Goal: Task Accomplishment & Management: Manage account settings

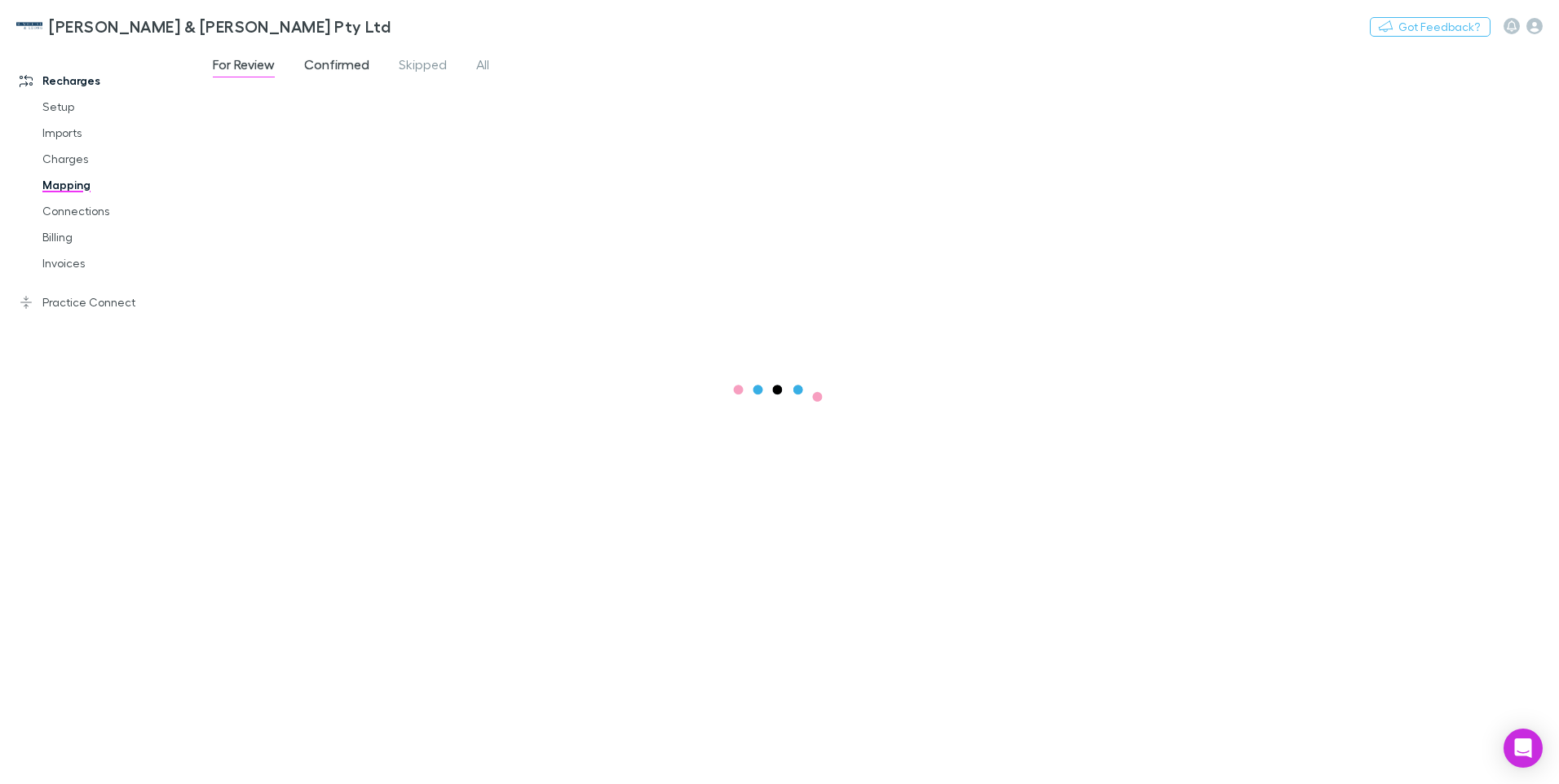
click at [334, 65] on span "Confirmed" at bounding box center [336, 67] width 65 height 21
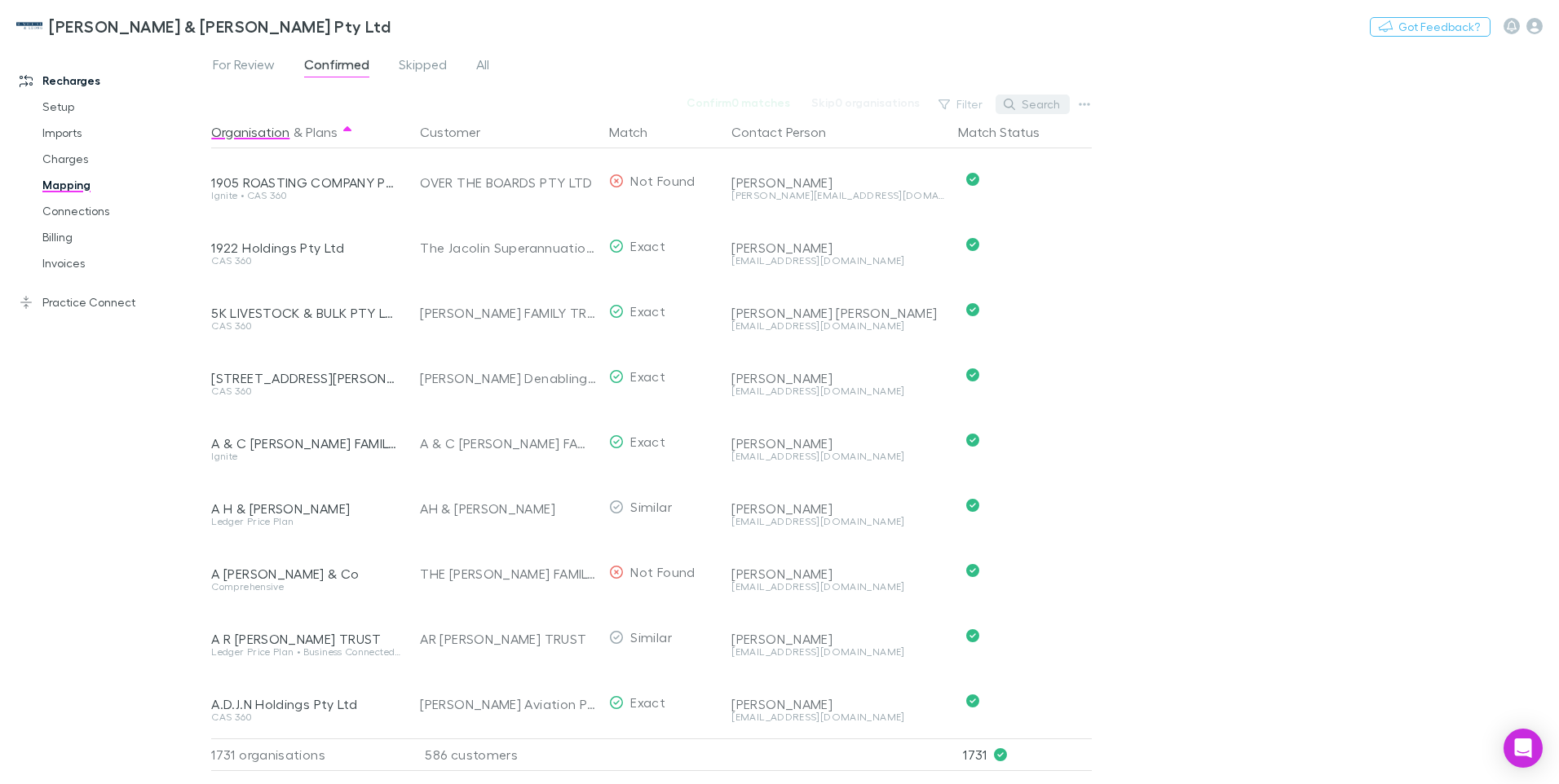
click at [1036, 102] on button "Search" at bounding box center [1033, 104] width 74 height 19
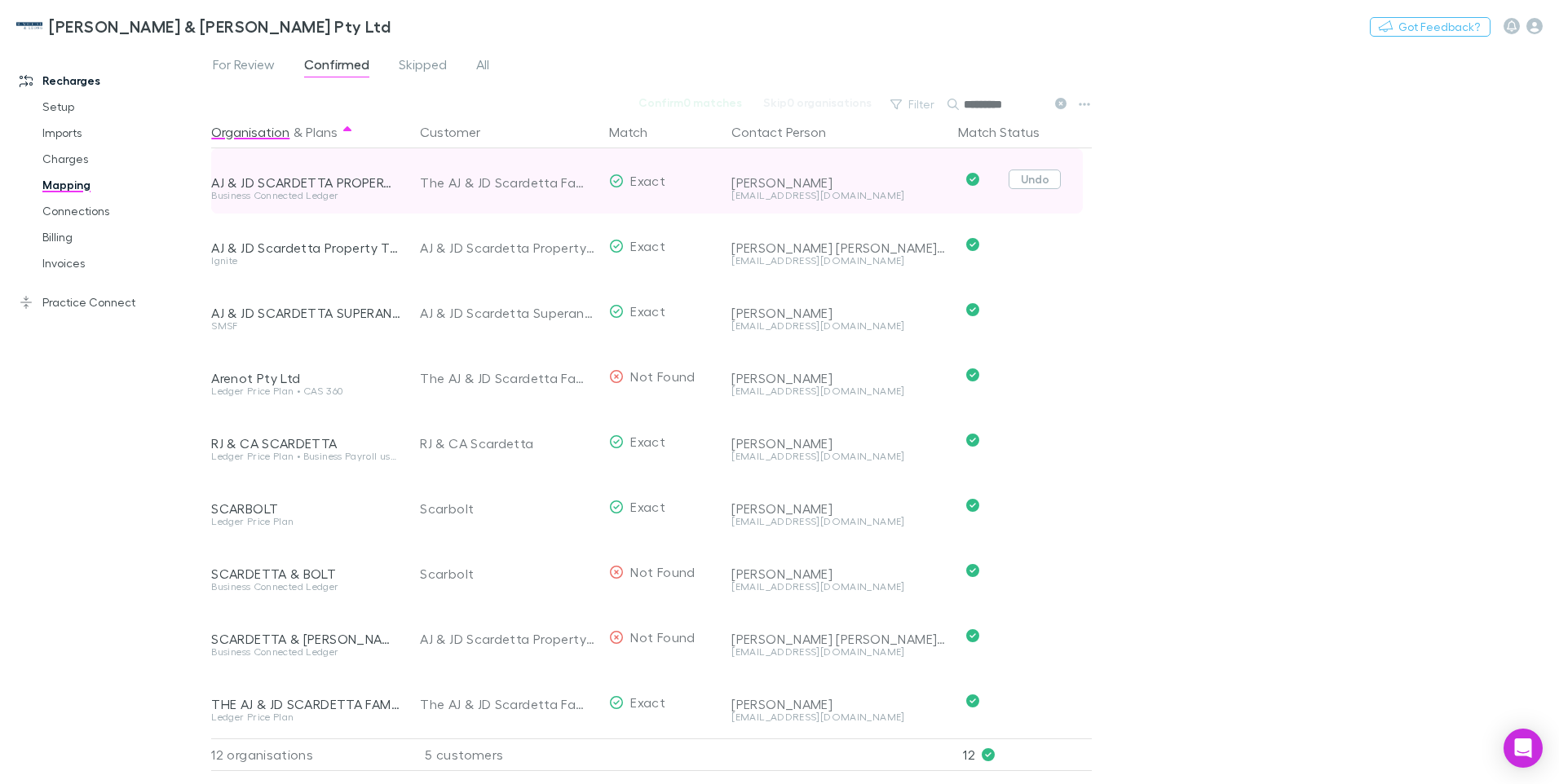
type input "*********"
click at [1040, 179] on button "Undo" at bounding box center [1035, 179] width 52 height 19
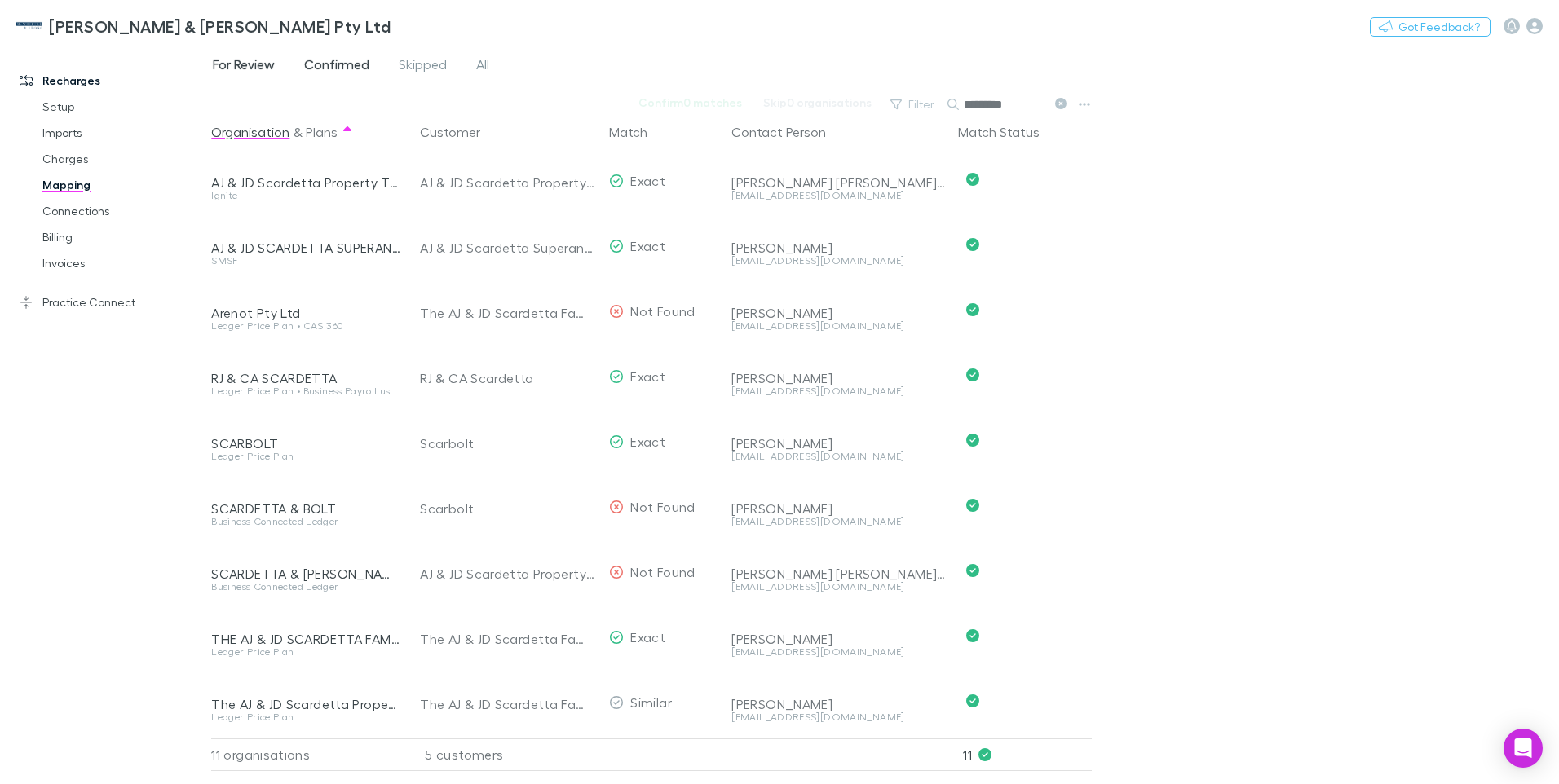
click at [253, 68] on span "For Review" at bounding box center [244, 67] width 62 height 21
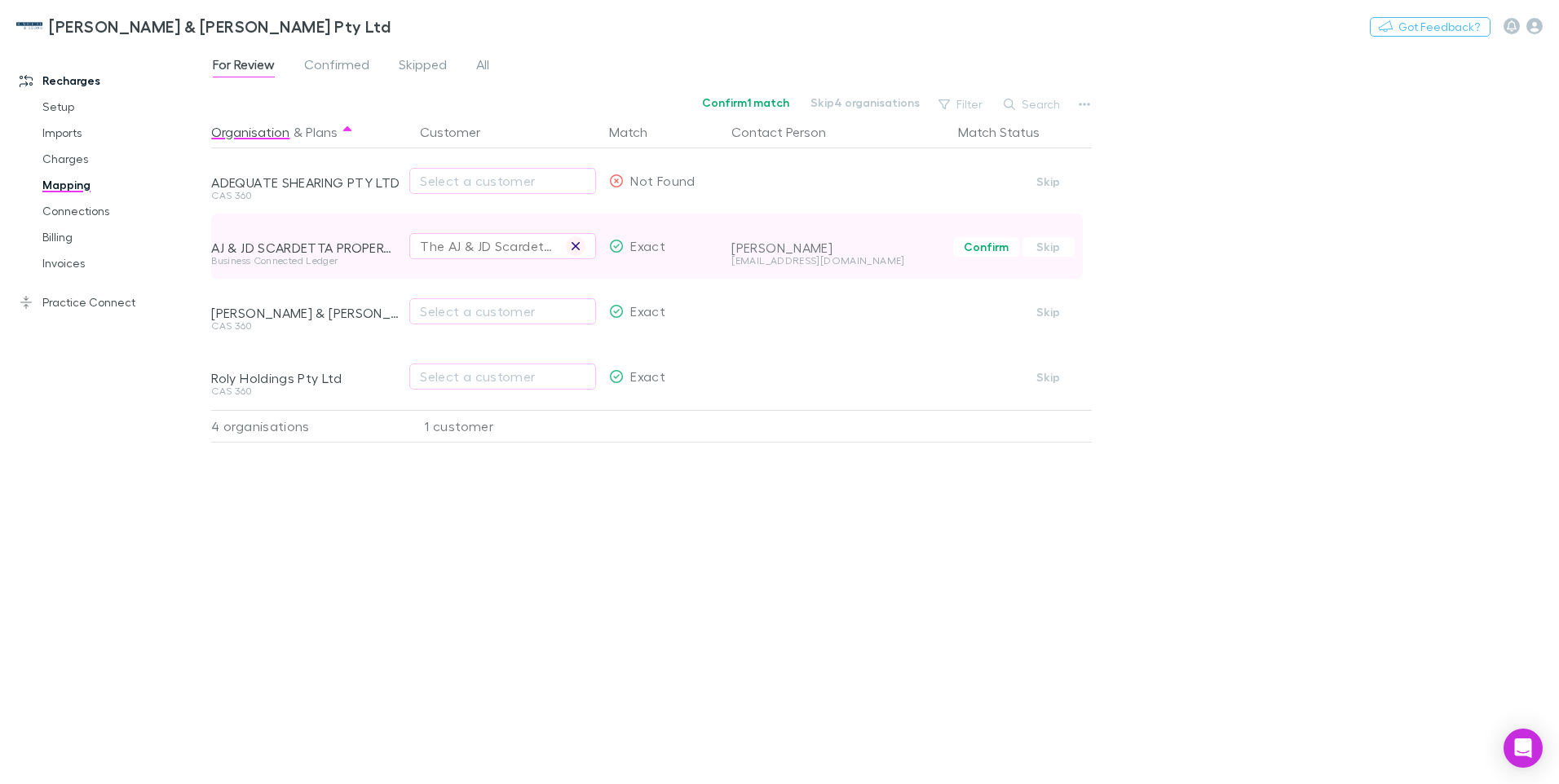
click at [576, 247] on icon "button" at bounding box center [576, 247] width 8 height 8
click at [363, 64] on span "Confirmed" at bounding box center [336, 67] width 65 height 21
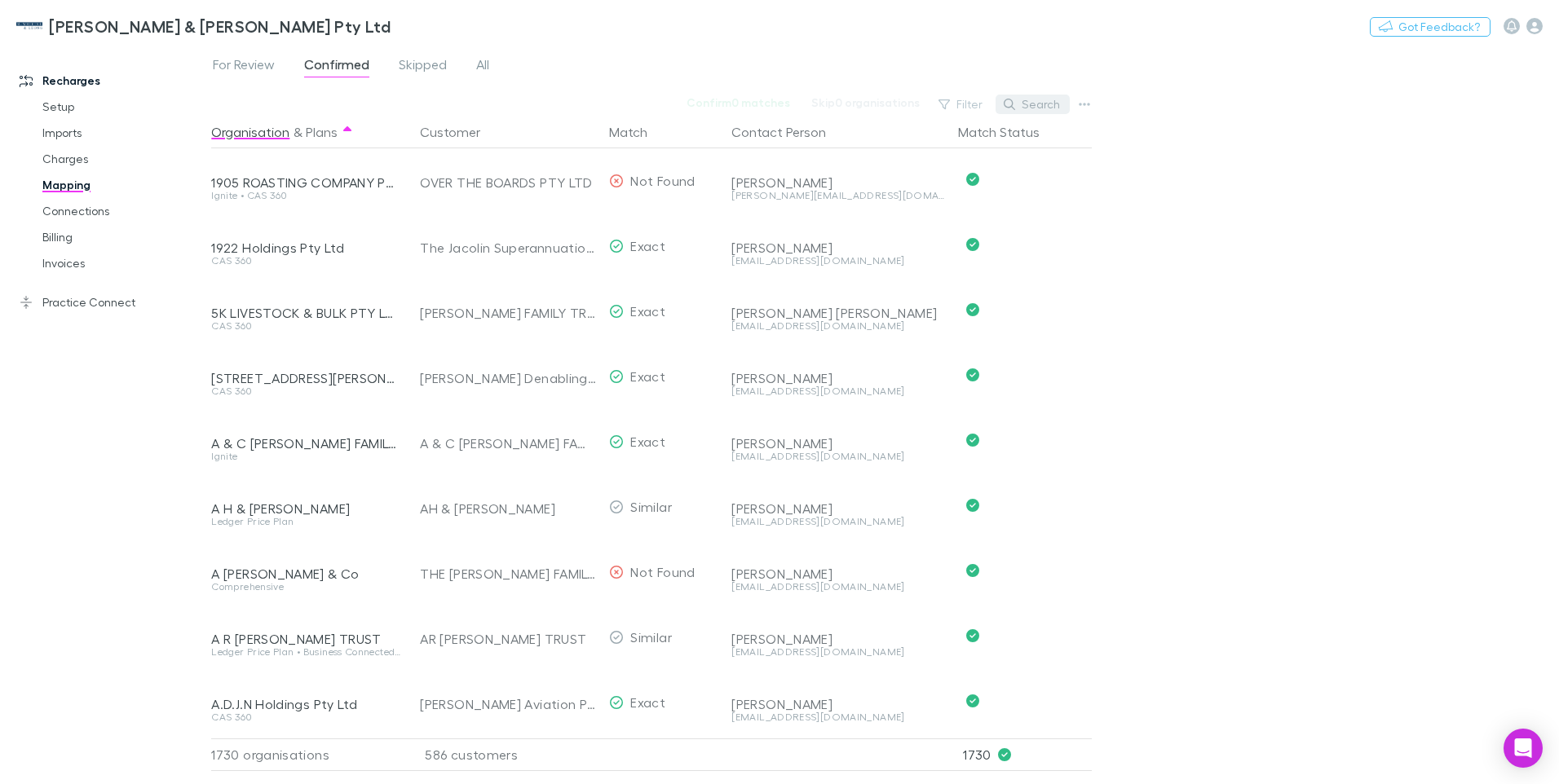
click at [1037, 105] on button "Search" at bounding box center [1033, 104] width 74 height 19
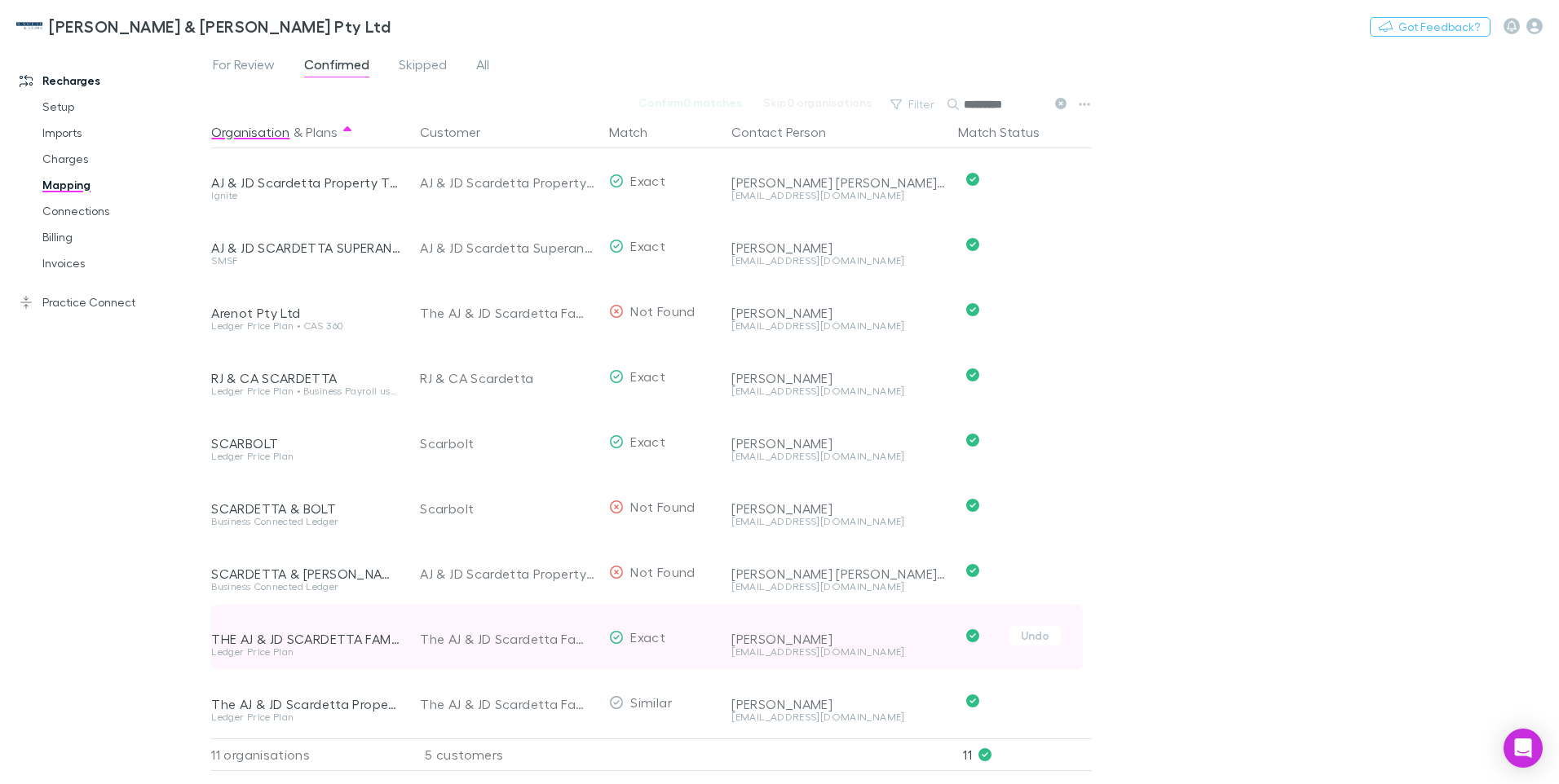
scroll to position [141, 0]
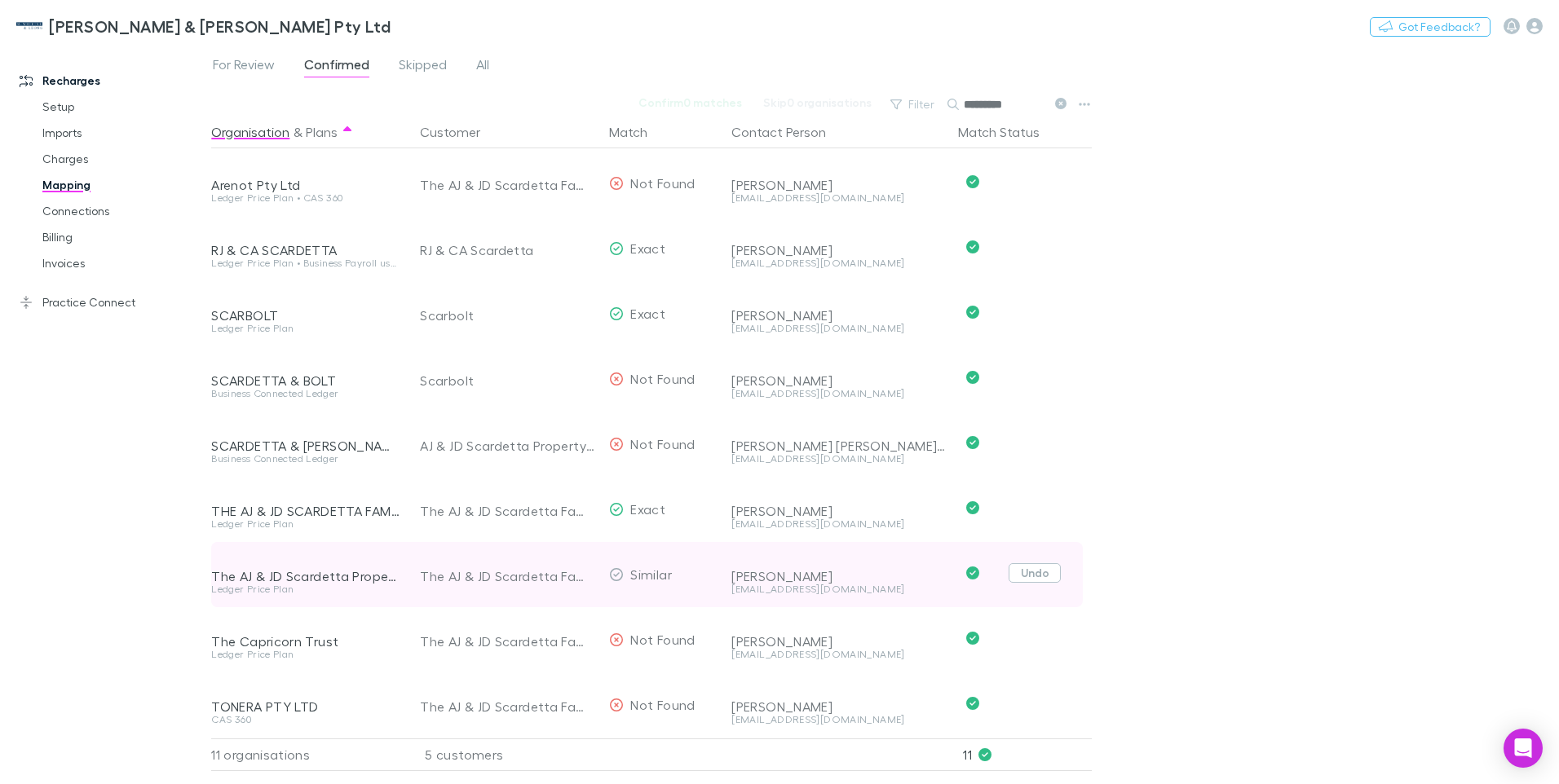
type input "*********"
click at [1038, 563] on button "Undo" at bounding box center [1035, 573] width 52 height 19
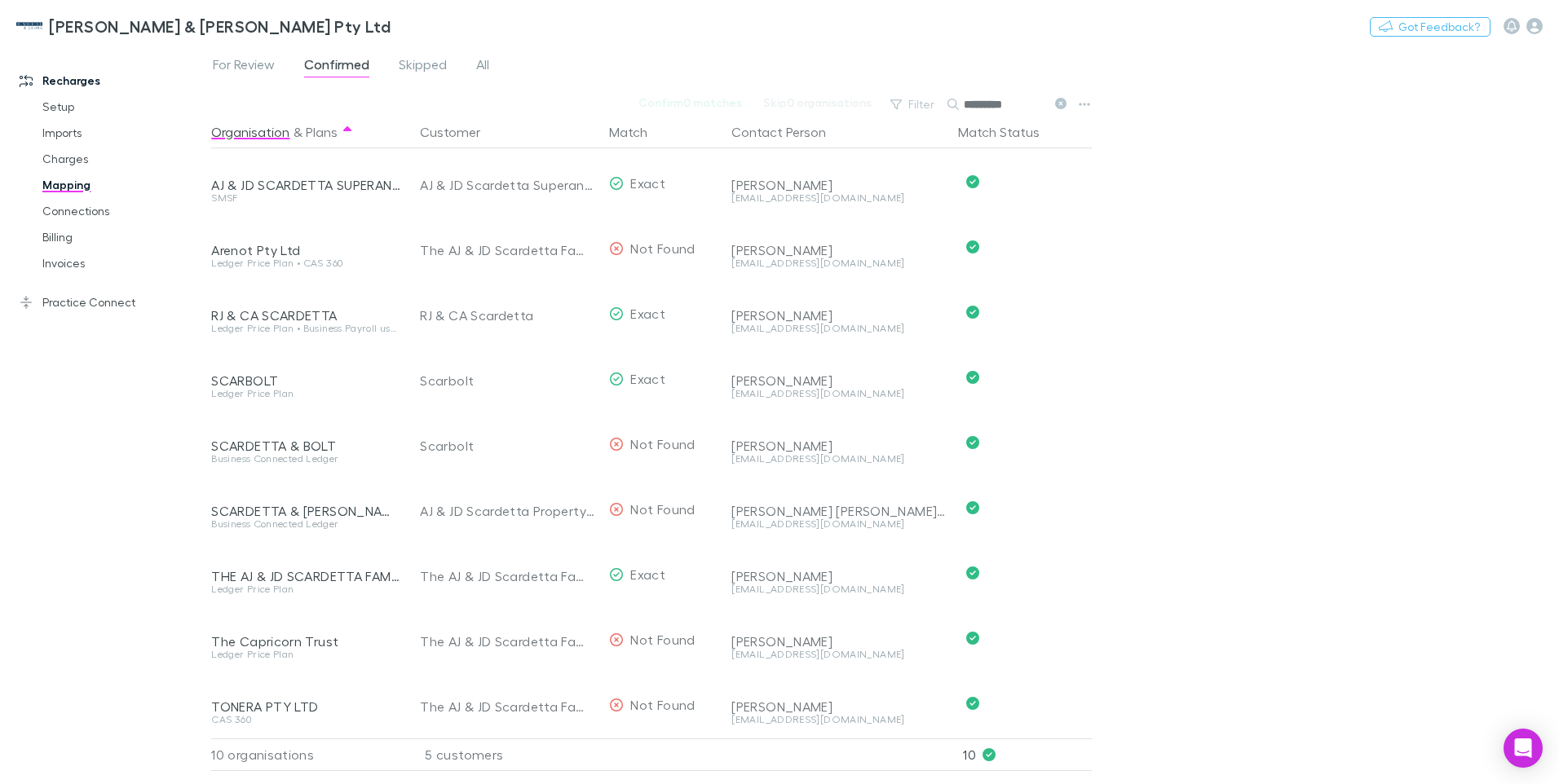
scroll to position [75, 0]
click at [253, 62] on span "For Review" at bounding box center [244, 67] width 62 height 21
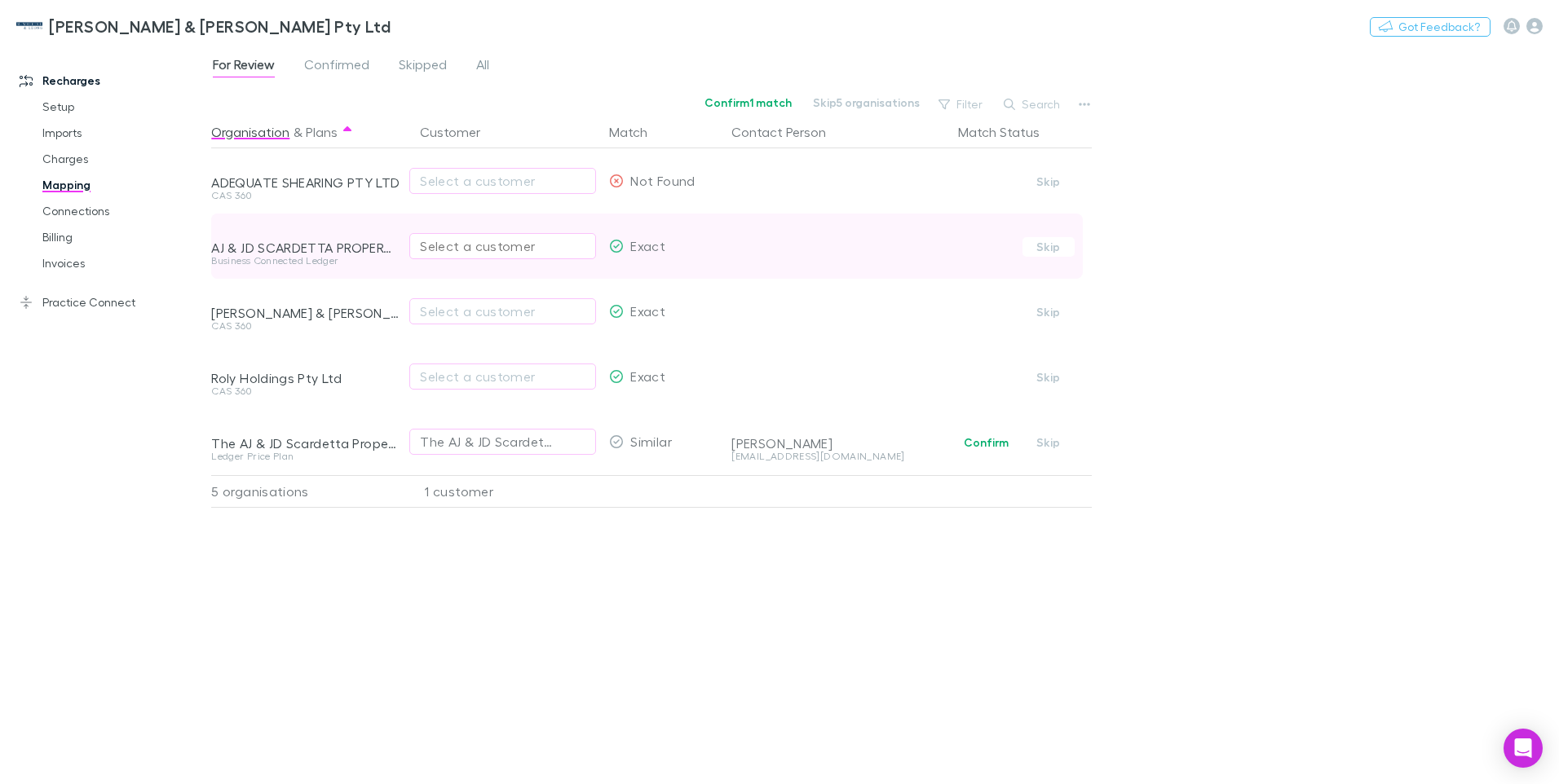
click at [425, 248] on div "Select a customer" at bounding box center [503, 246] width 166 height 19
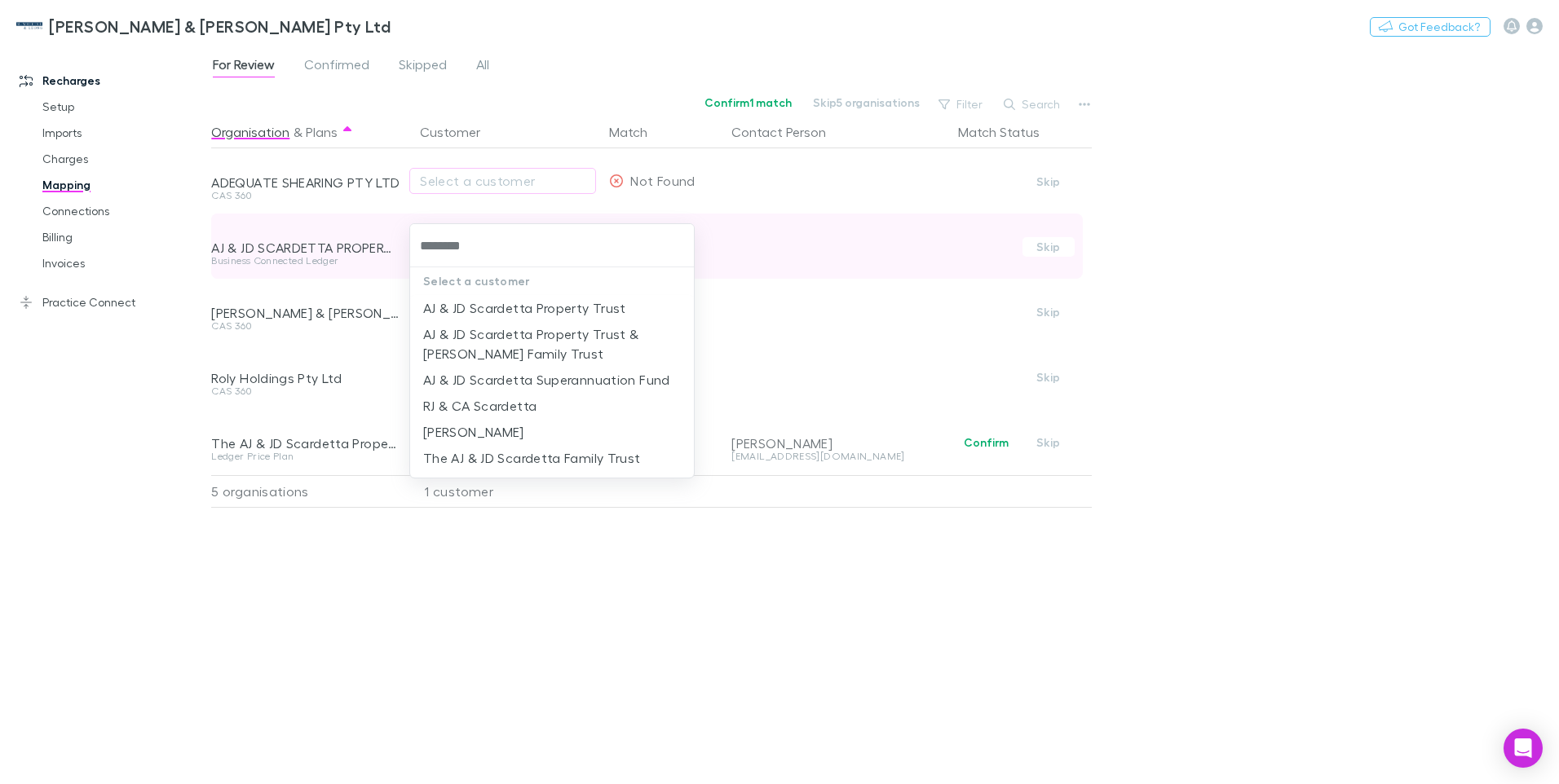
type input "*********"
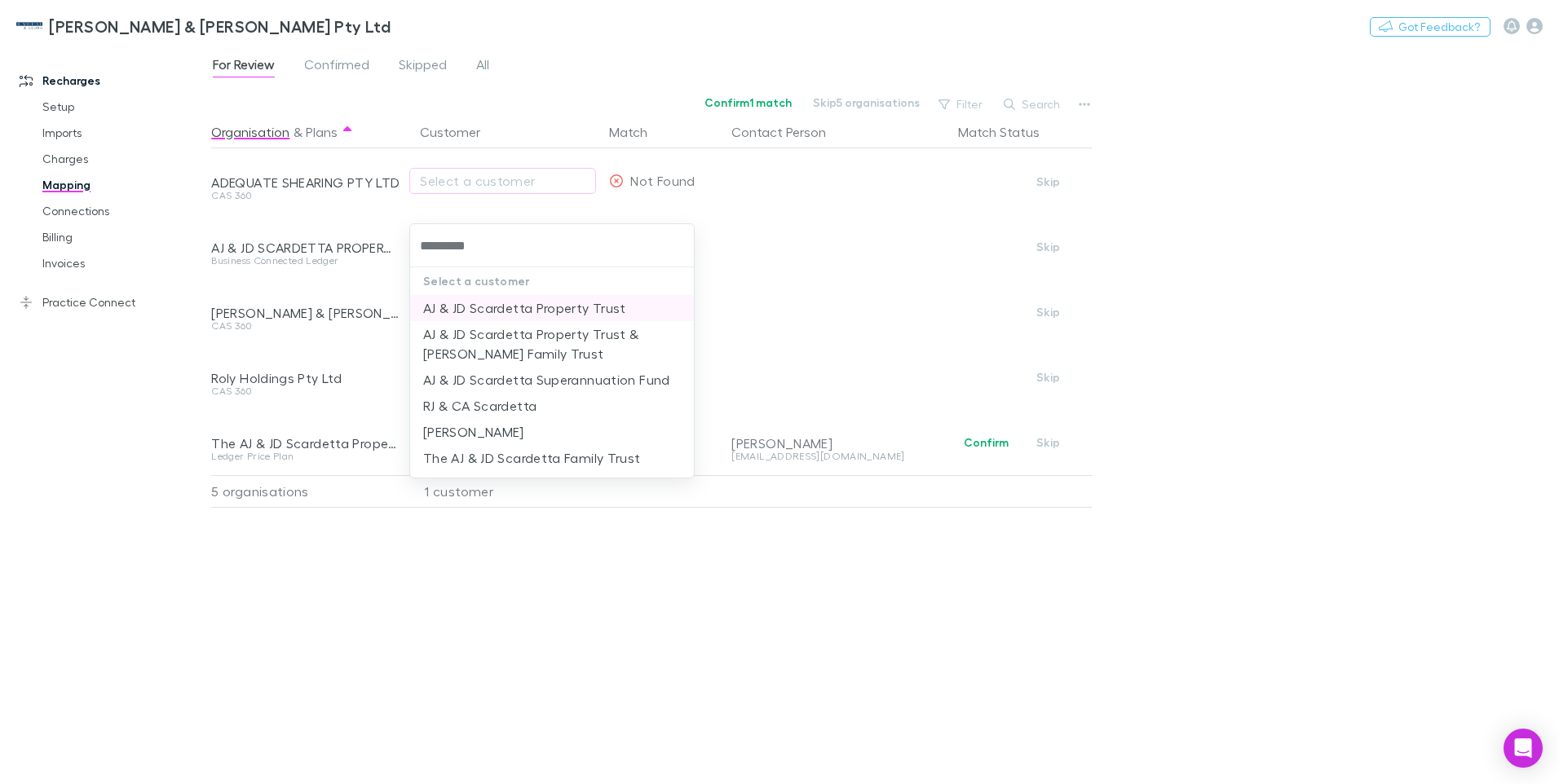
click at [467, 308] on li "AJ & JD Scardetta Property Trust" at bounding box center [552, 307] width 284 height 26
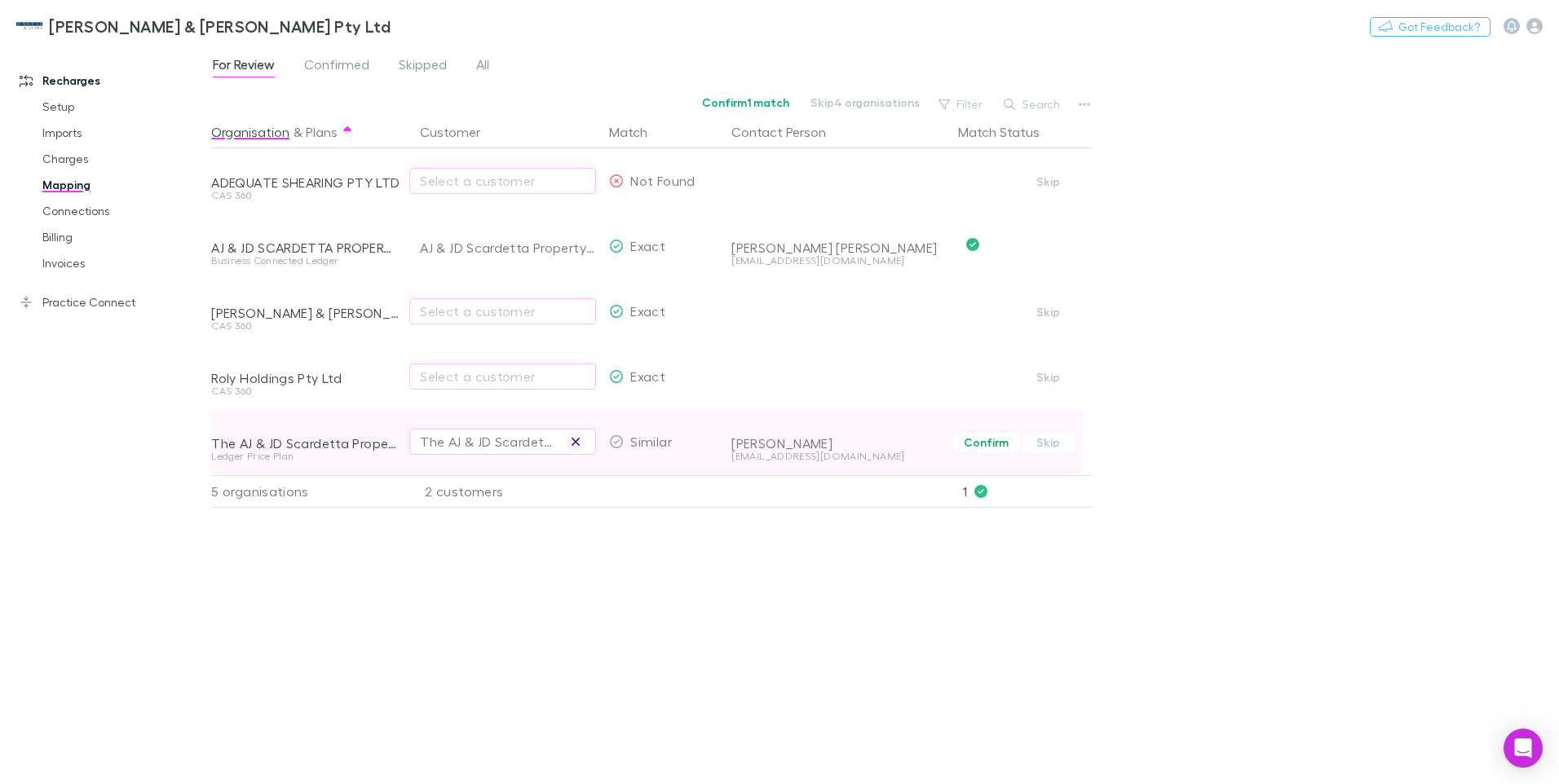
click at [576, 440] on icon "button" at bounding box center [576, 441] width 10 height 13
click at [514, 442] on div "Select a customer" at bounding box center [503, 441] width 166 height 19
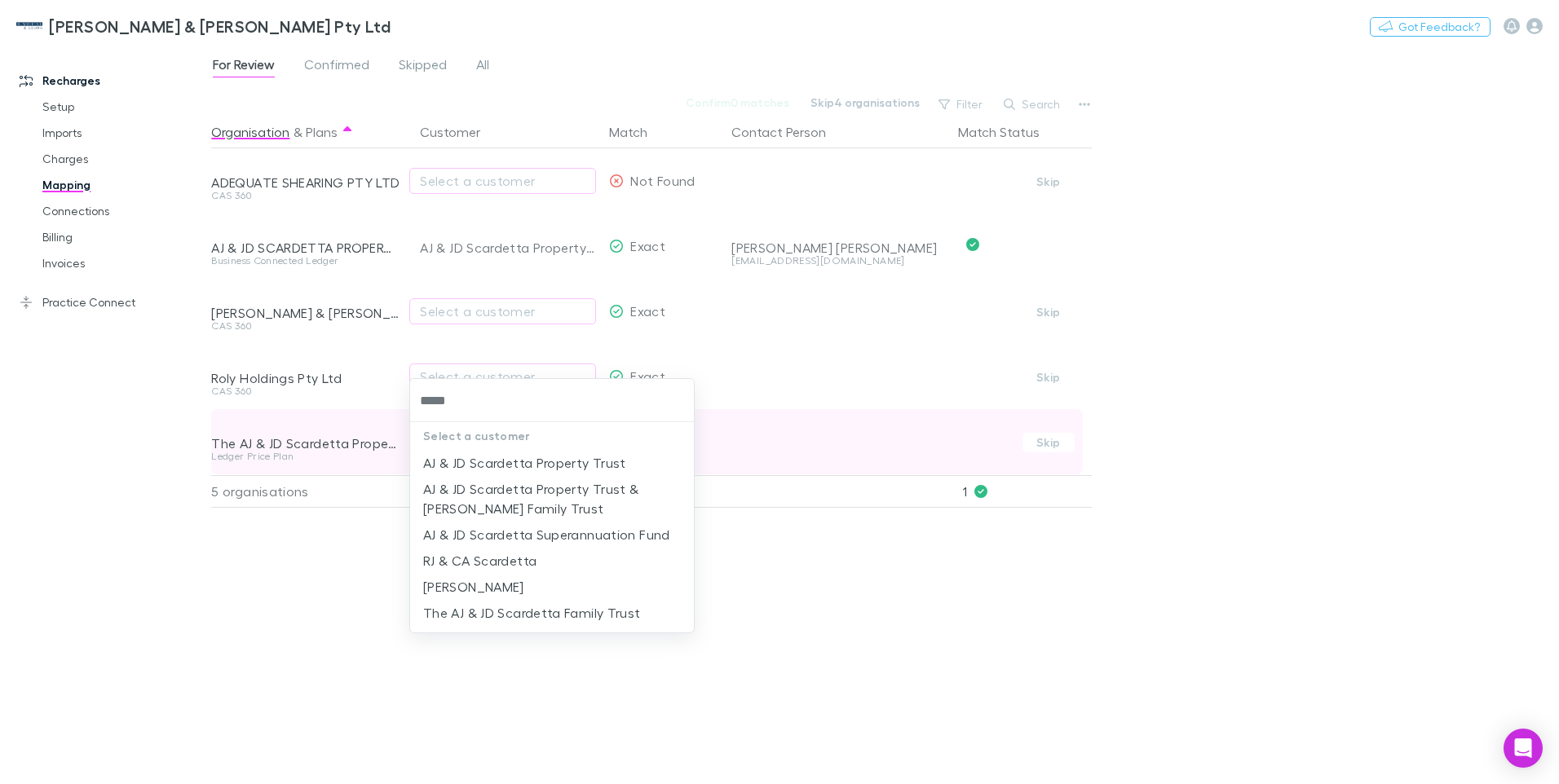
type input "******"
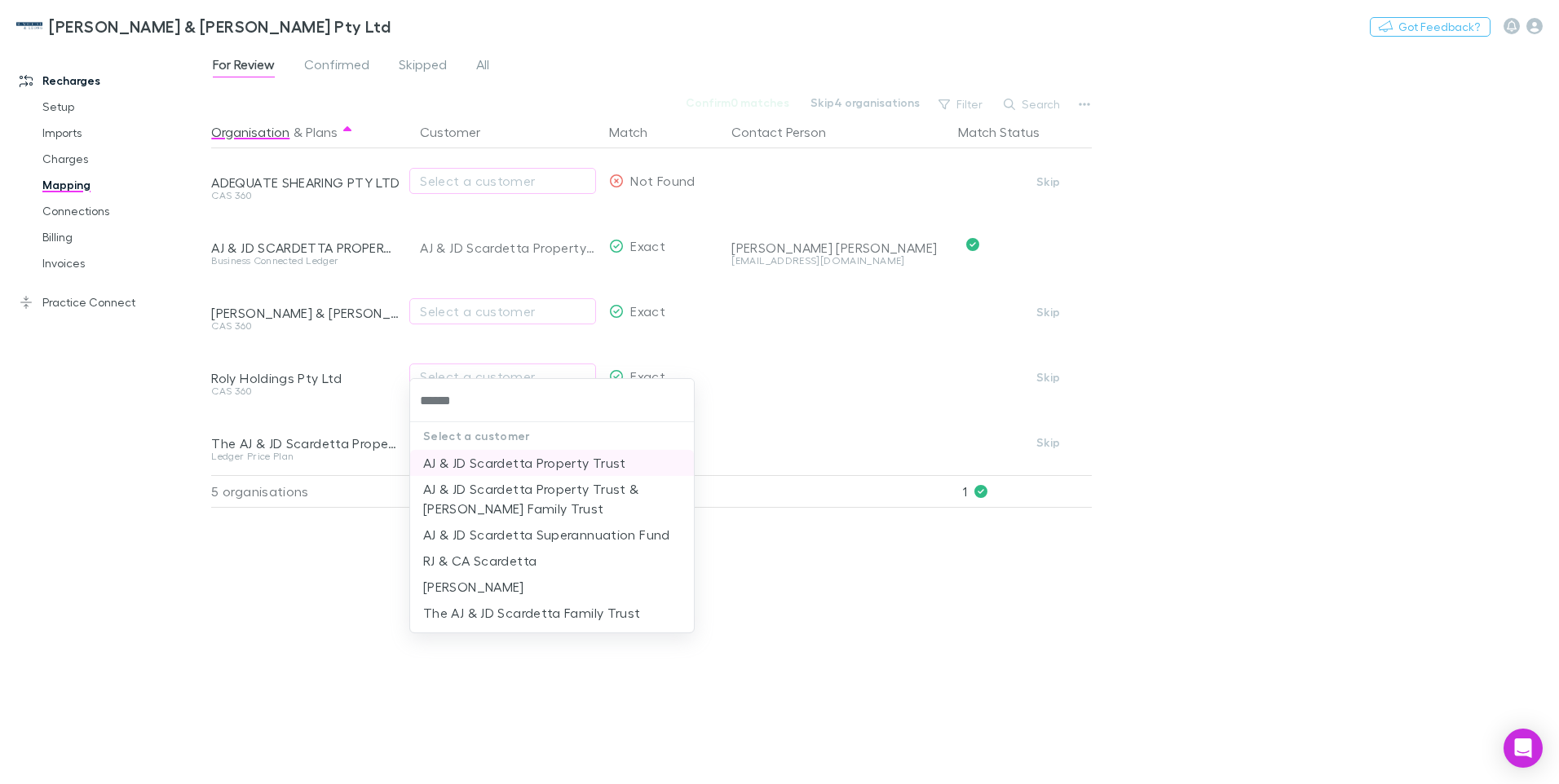
click at [504, 461] on li "AJ & JD Scardetta Property Trust" at bounding box center [552, 462] width 284 height 26
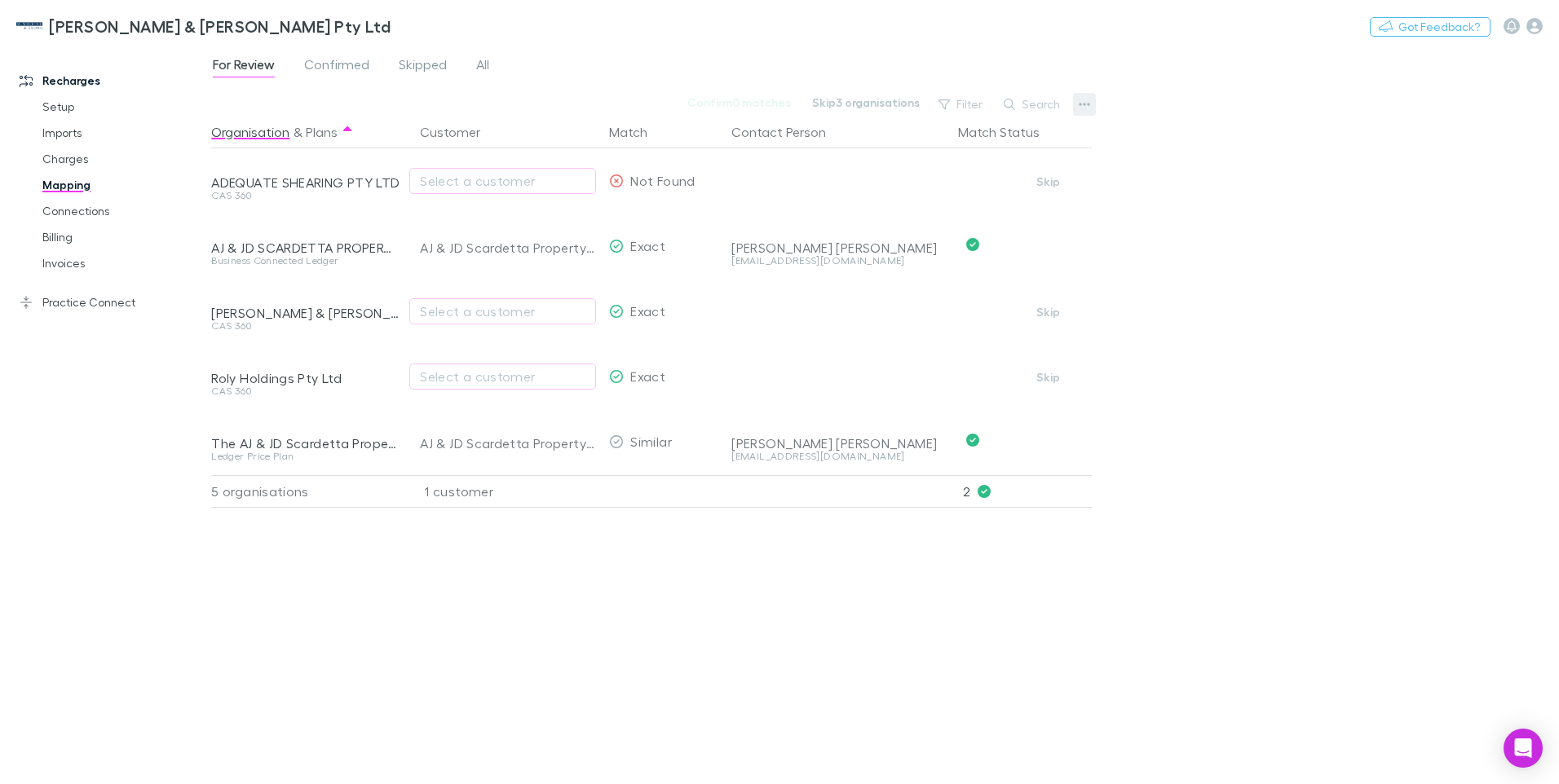
click at [1087, 99] on icon "button" at bounding box center [1085, 104] width 12 height 13
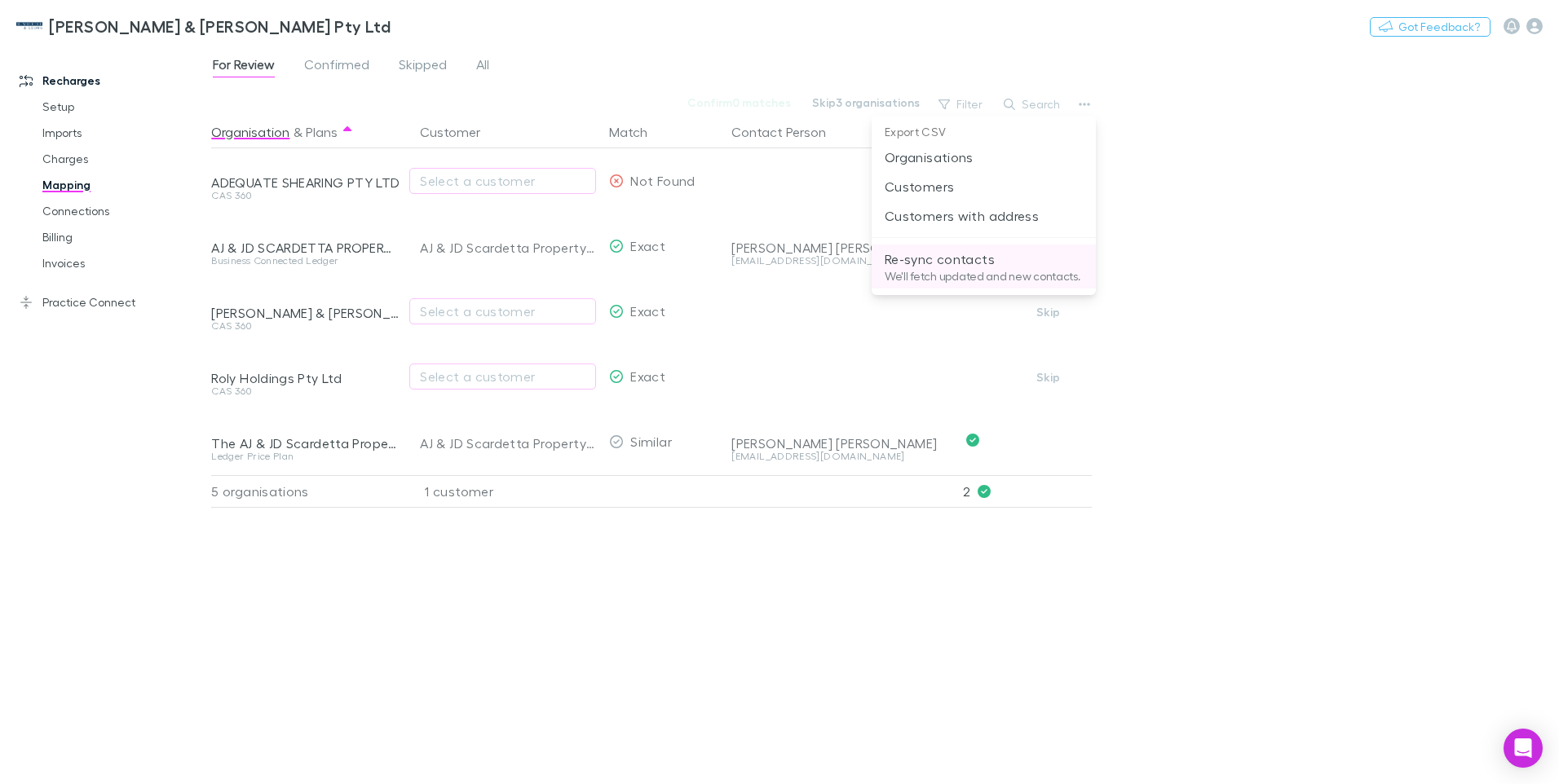
click at [944, 269] on p "We'll fetch updated and new contacts." at bounding box center [983, 275] width 198 height 14
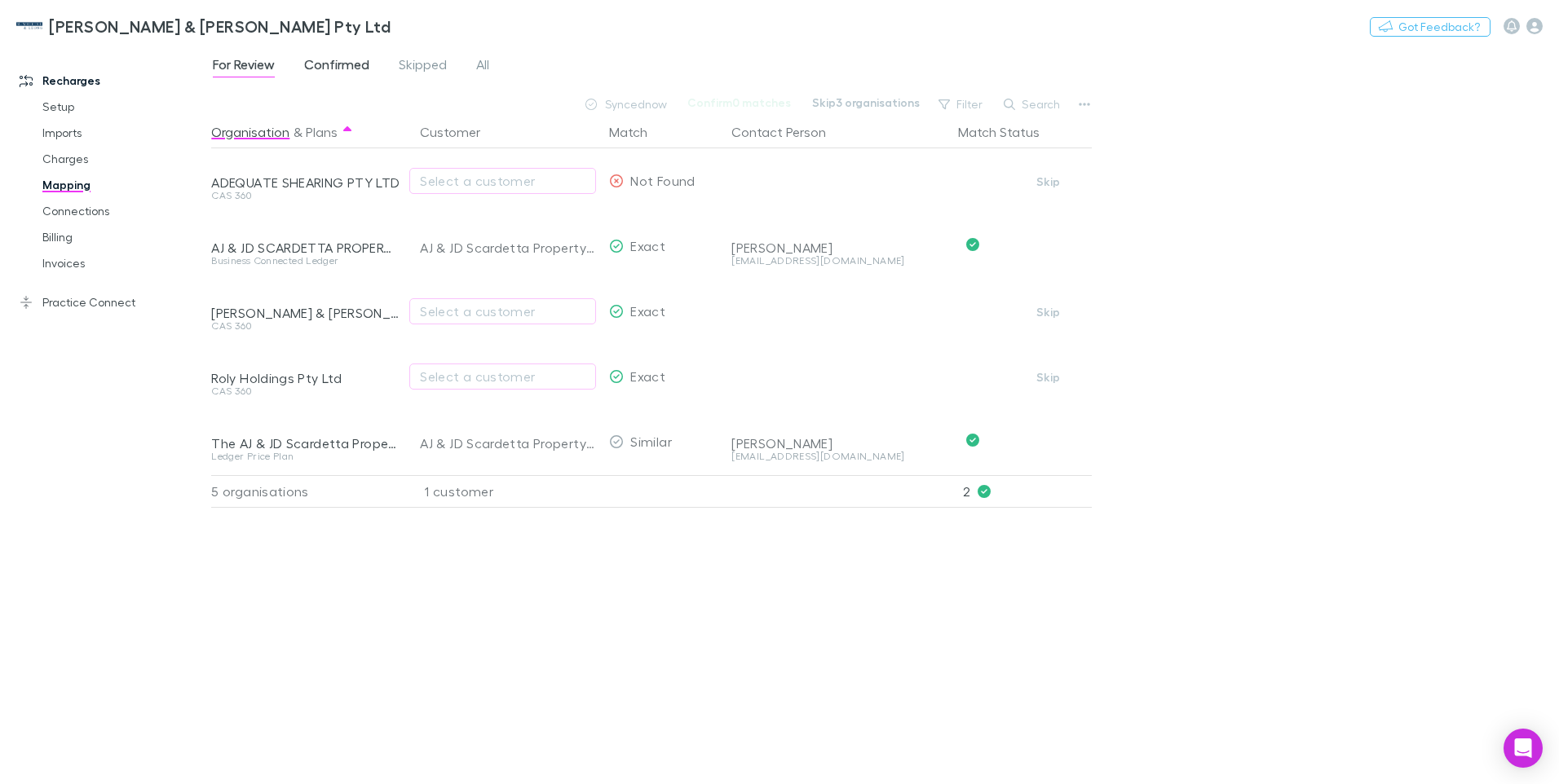
click at [355, 61] on span "Confirmed" at bounding box center [336, 67] width 65 height 21
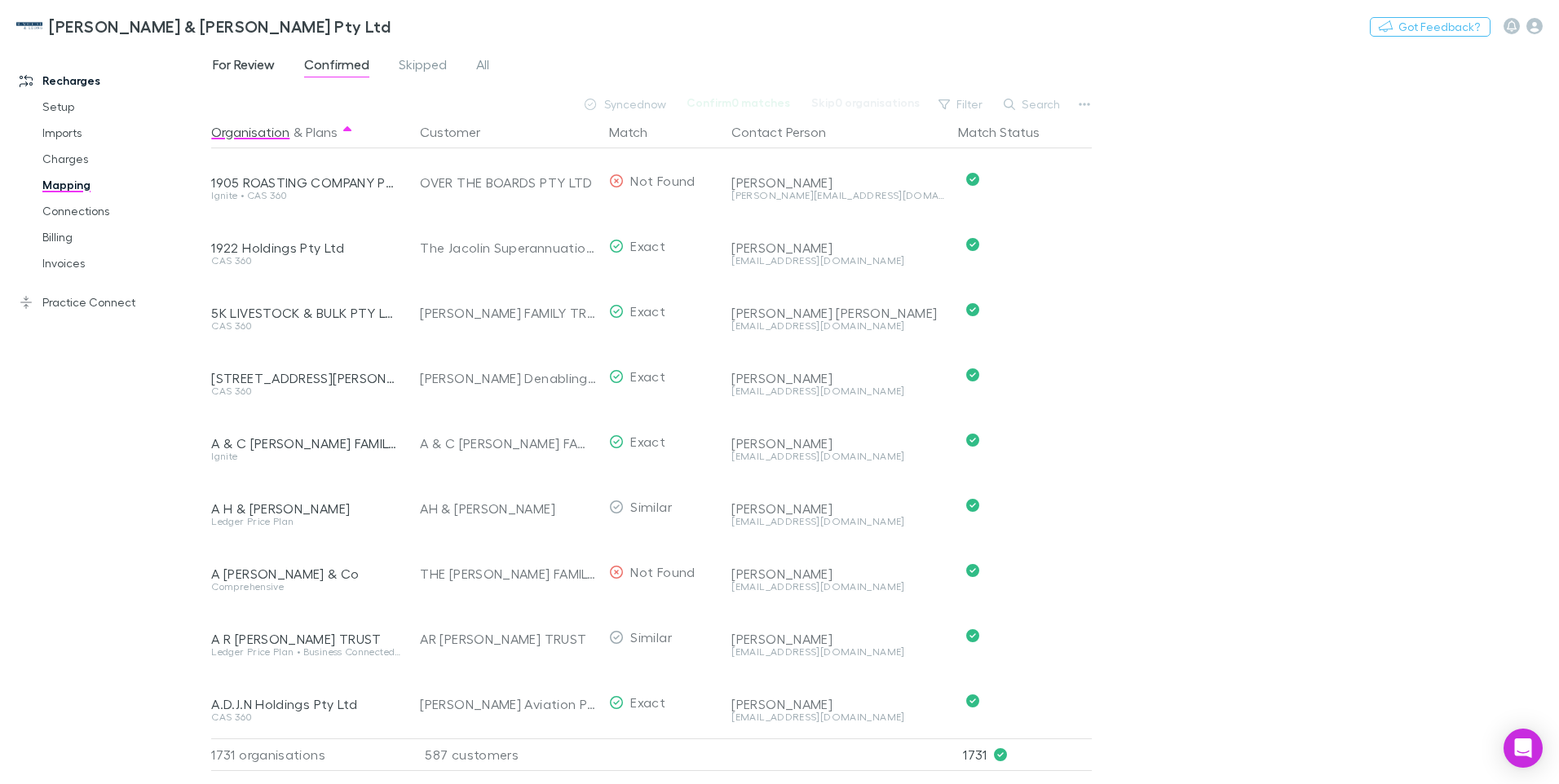
click at [223, 66] on span "For Review" at bounding box center [244, 67] width 62 height 21
